Goal: Task Accomplishment & Management: Manage account settings

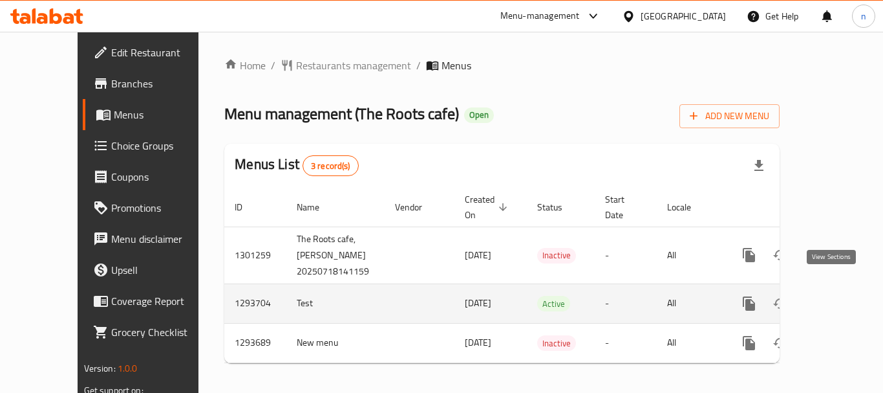
click at [836, 296] on icon "enhanced table" at bounding box center [843, 304] width 16 height 16
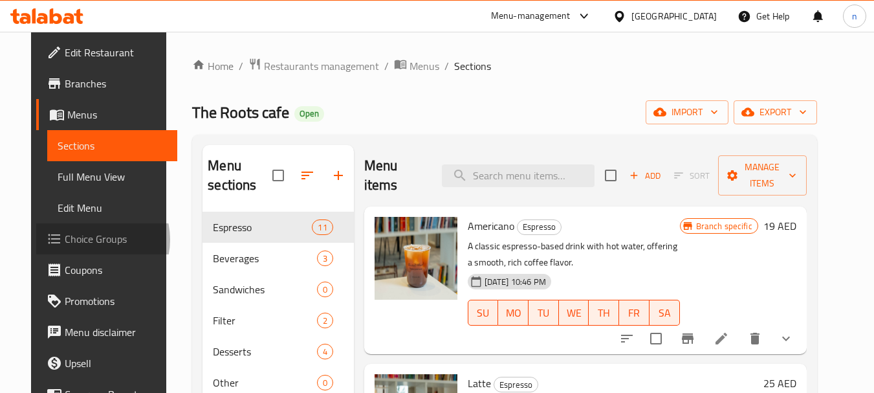
click at [65, 239] on span "Choice Groups" at bounding box center [116, 239] width 102 height 16
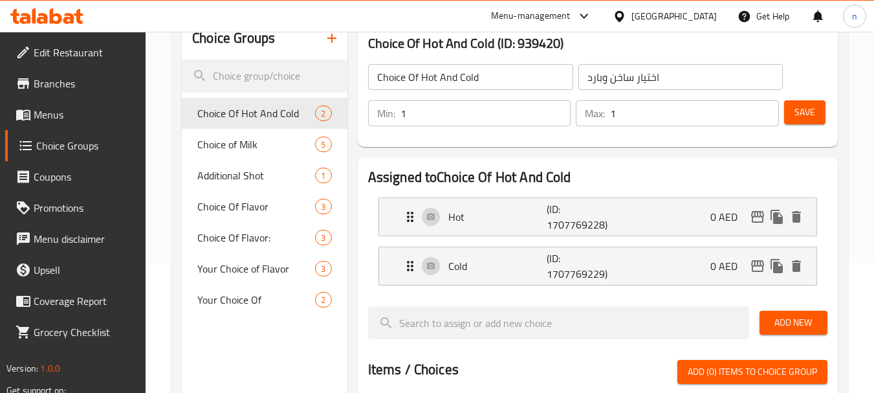
scroll to position [194, 0]
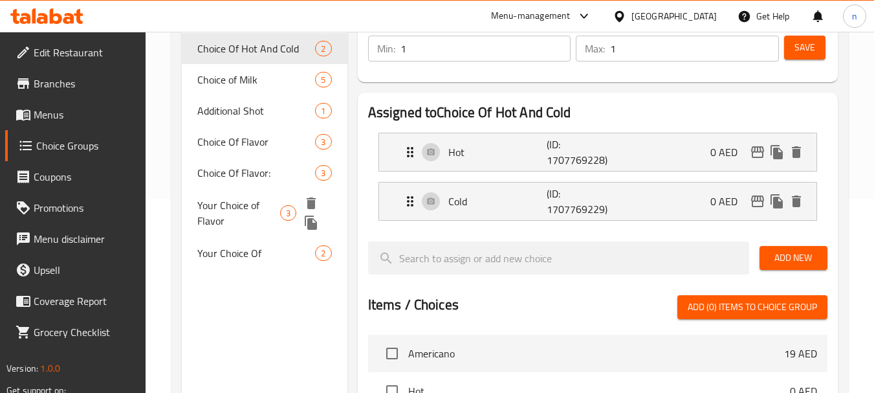
click at [217, 210] on span "Your Choice of Flavor" at bounding box center [238, 212] width 83 height 31
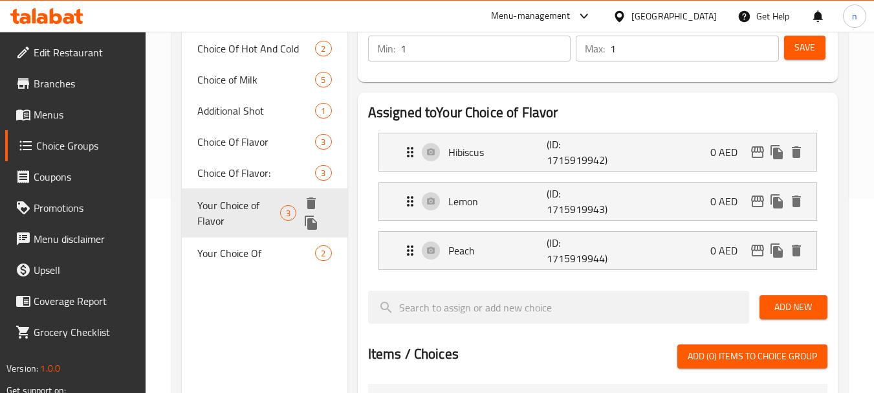
type input "Your Choice of Flavor"
type input "اختيارك للنكهة"
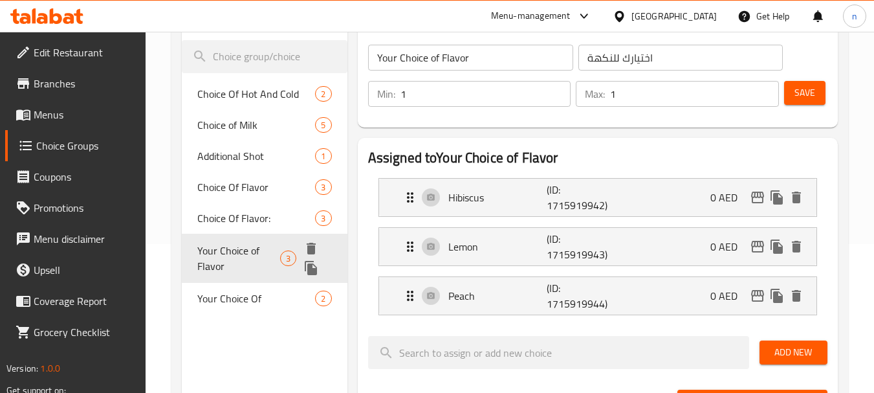
scroll to position [129, 0]
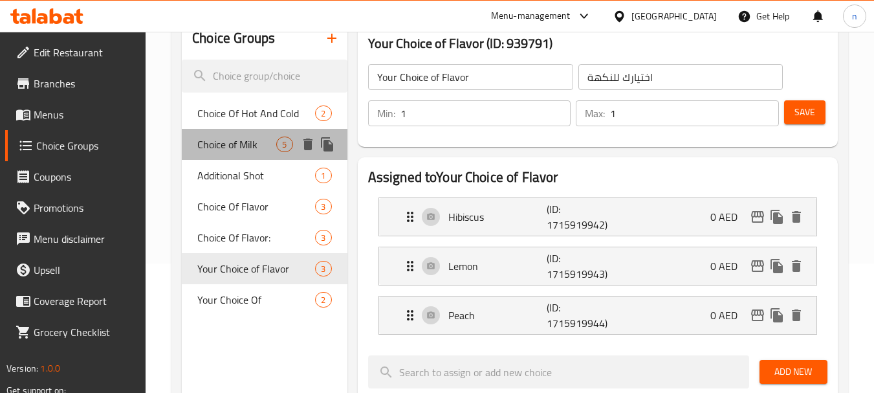
click at [205, 146] on span "Choice of Milk" at bounding box center [236, 144] width 79 height 16
type input "Choice of Milk"
type input "اختيار نوع حليب"
type input "0"
